Goal: Navigation & Orientation: Find specific page/section

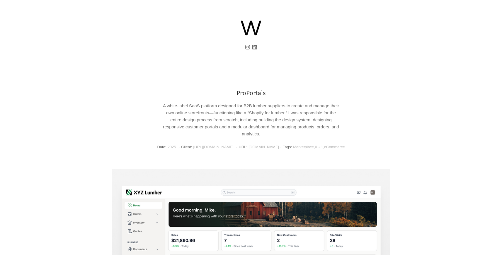
click at [246, 25] on img at bounding box center [251, 28] width 20 height 15
